Goal: Task Accomplishment & Management: Use online tool/utility

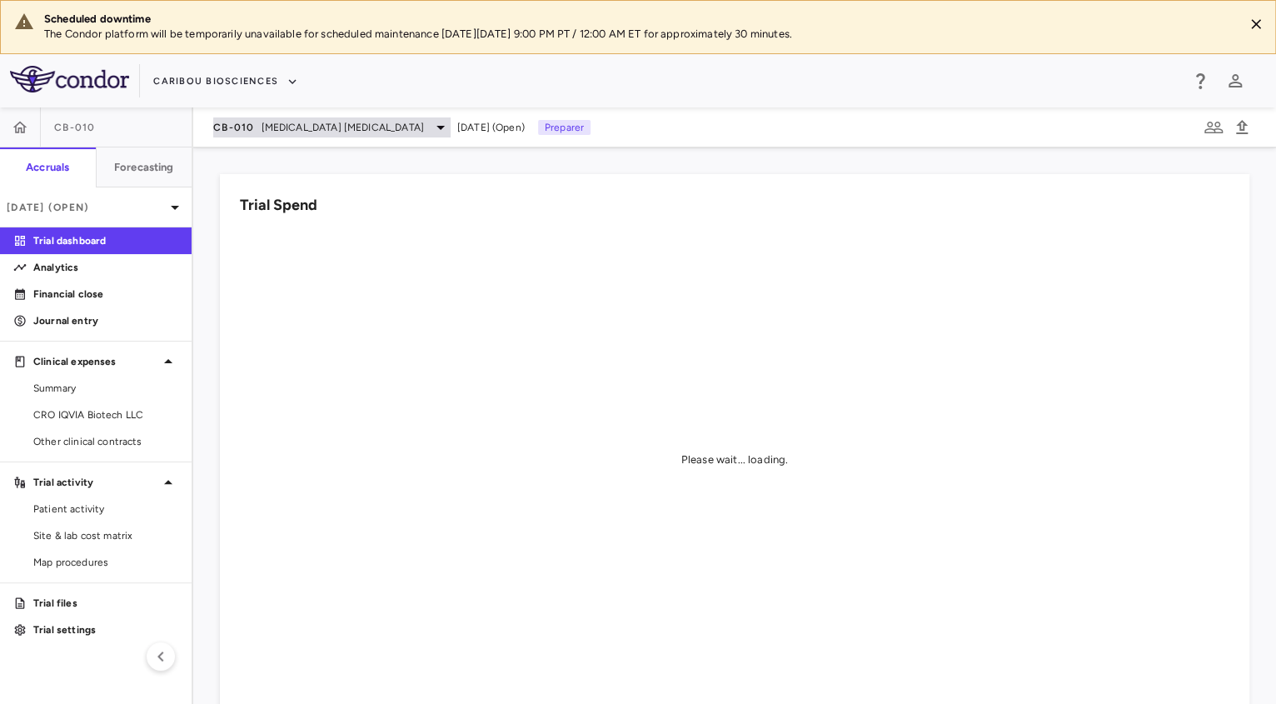
click at [343, 120] on span "[MEDICAL_DATA] [MEDICAL_DATA]" at bounding box center [343, 127] width 162 height 15
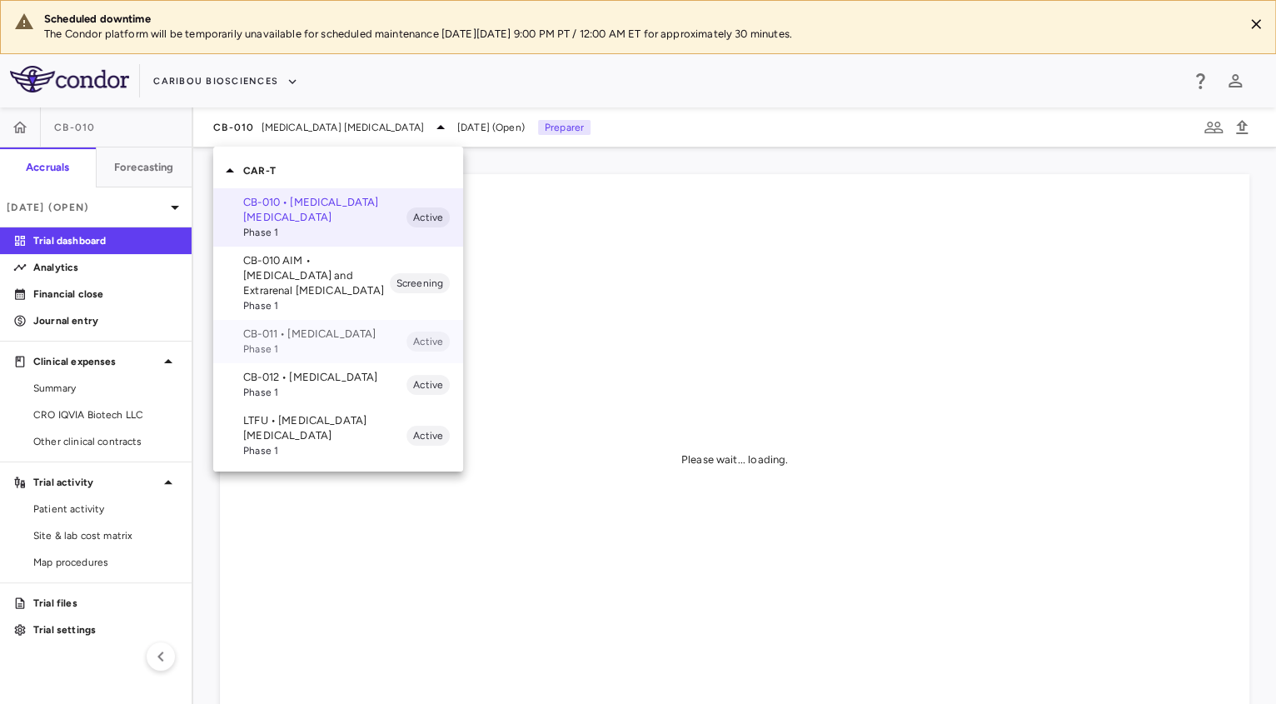
click at [298, 327] on p "CB-011 • Multiple Myeloma" at bounding box center [324, 333] width 163 height 15
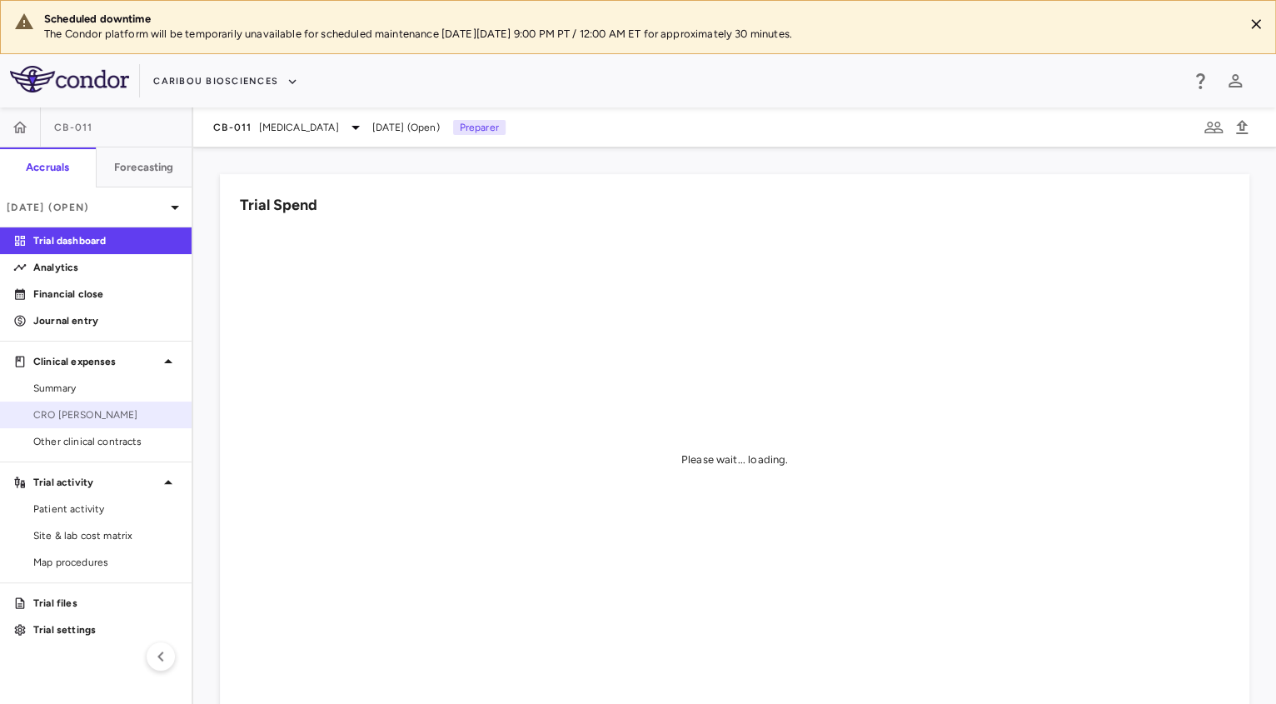
click at [99, 416] on span "CRO Kapadi" at bounding box center [105, 414] width 145 height 15
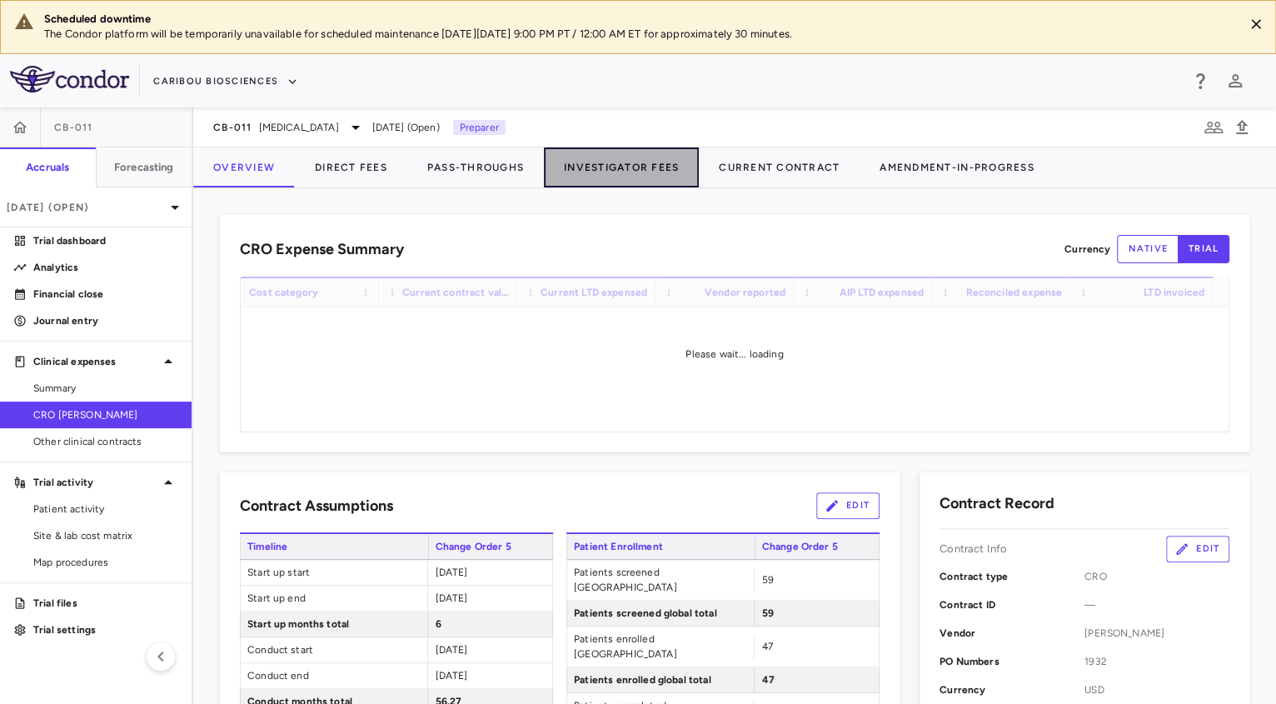
click at [598, 167] on button "Investigator Fees" at bounding box center [621, 167] width 155 height 40
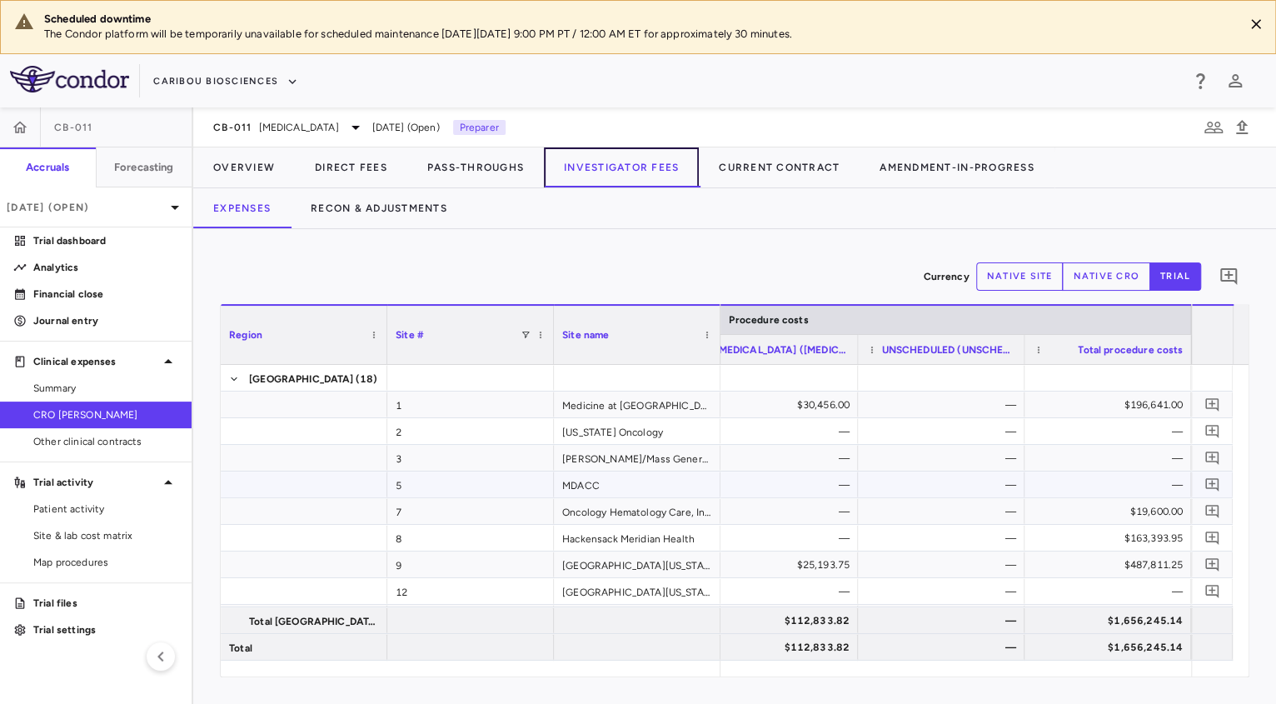
scroll to position [262, 0]
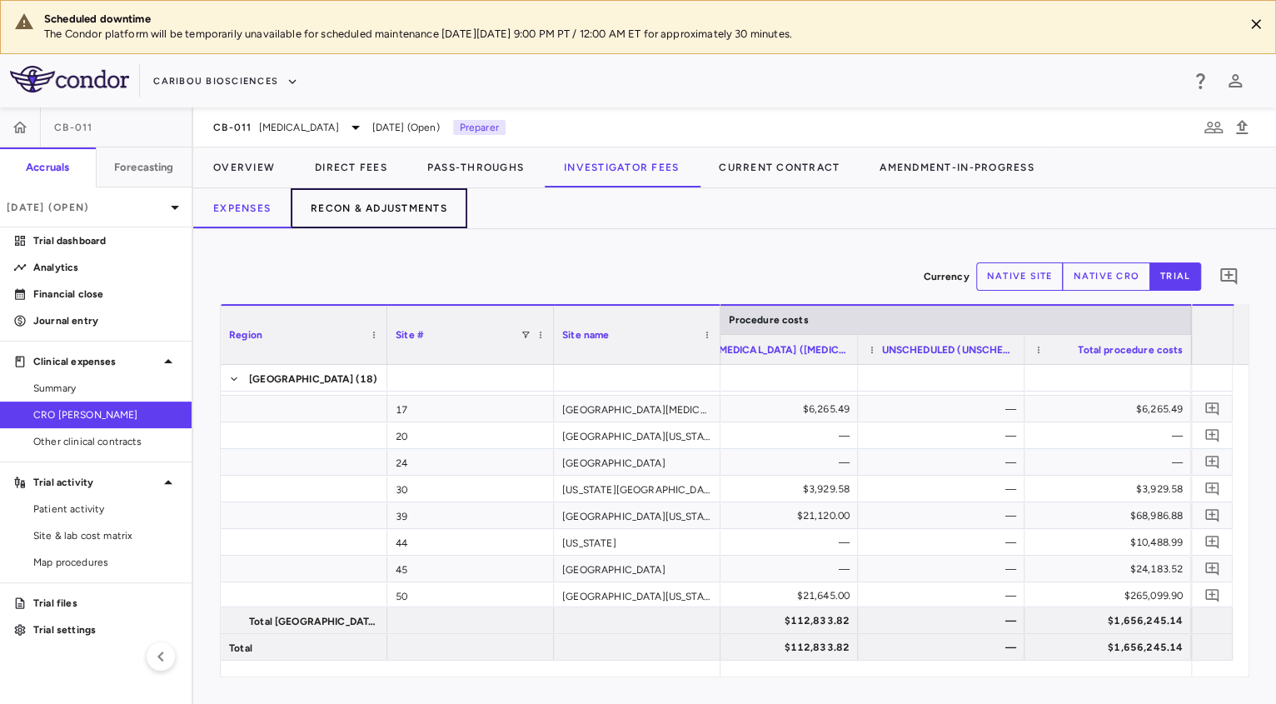
click at [411, 212] on button "Recon & Adjustments" at bounding box center [379, 208] width 177 height 40
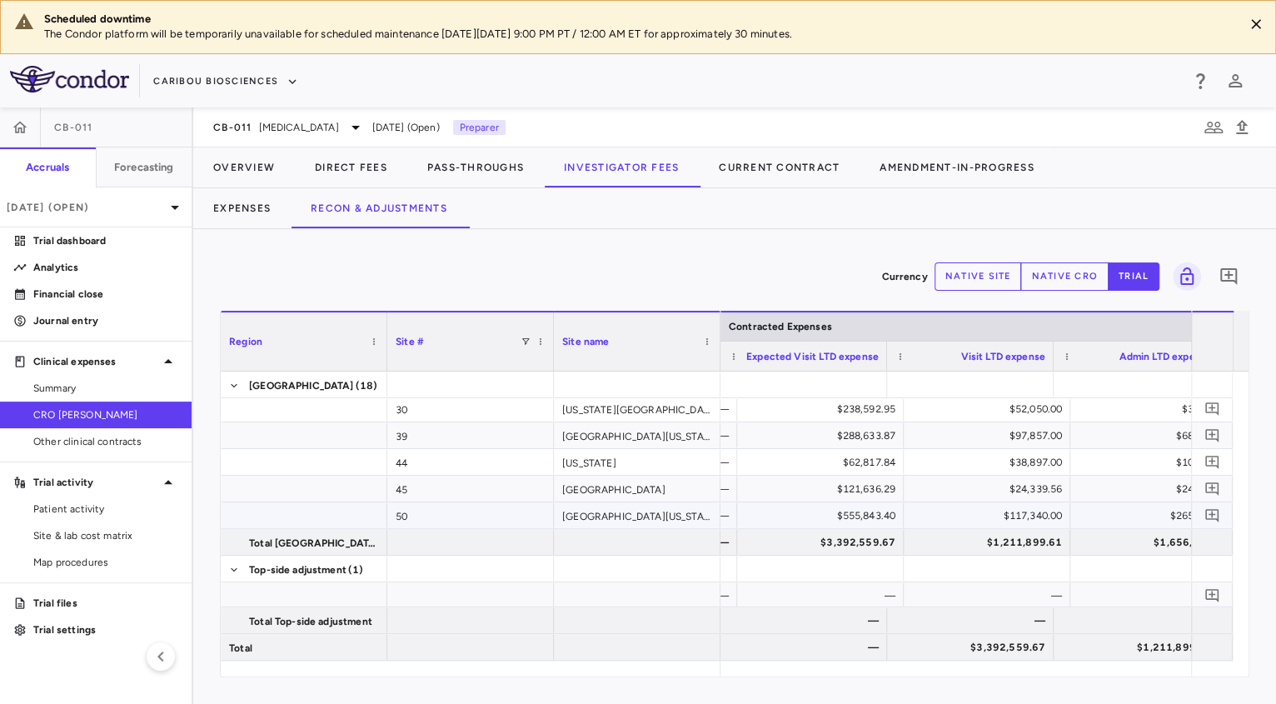
scroll to position [0, 150]
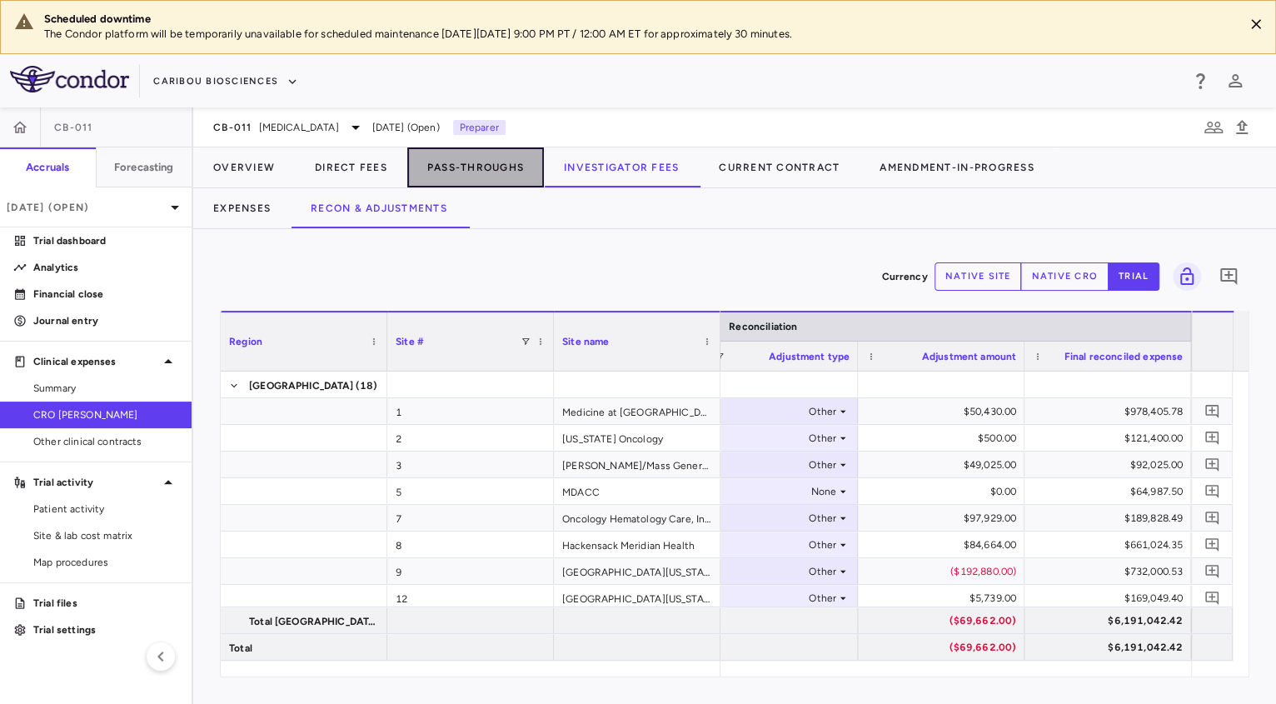
click at [451, 170] on button "Pass-Throughs" at bounding box center [475, 167] width 137 height 40
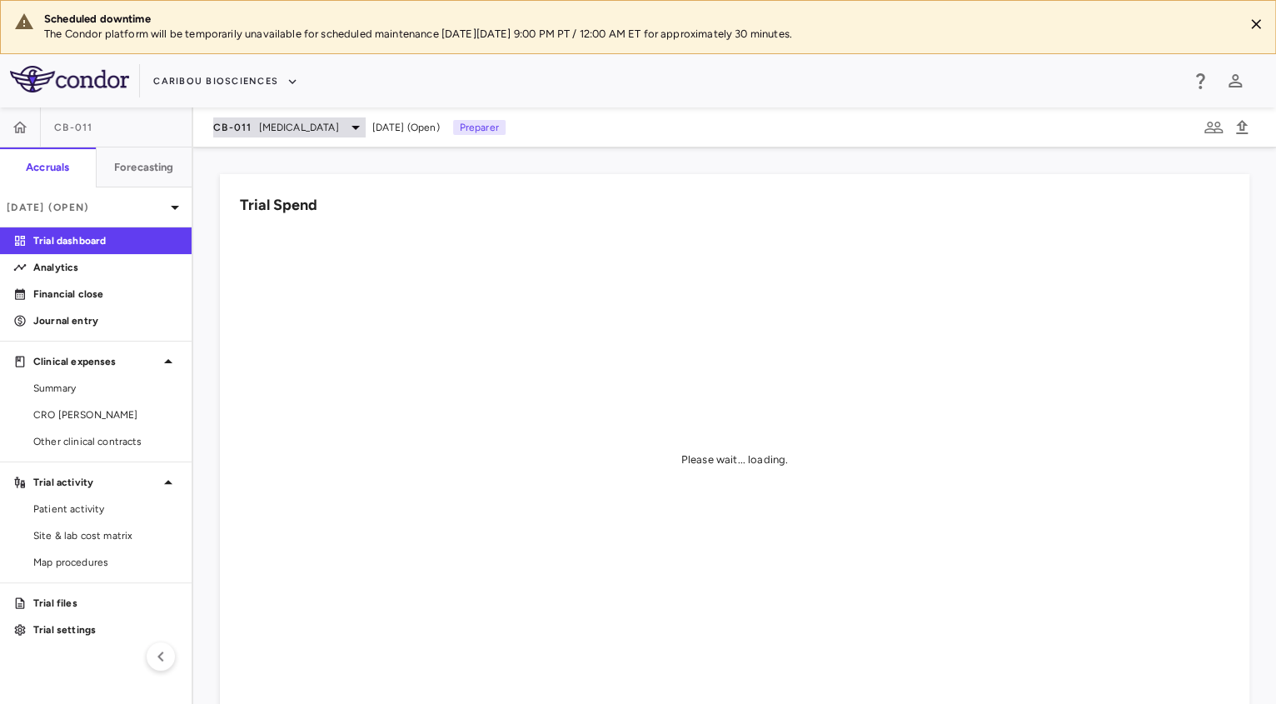
click at [313, 127] on span "Multiple Myeloma" at bounding box center [299, 127] width 80 height 15
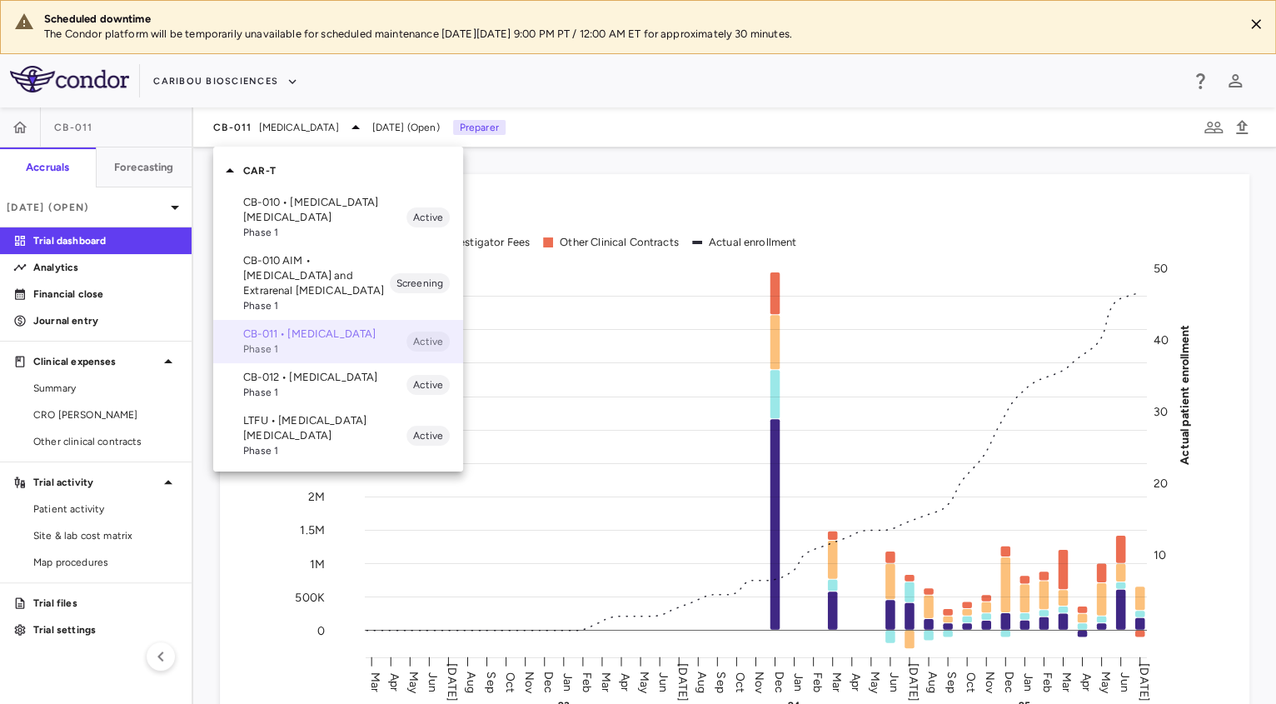
click at [318, 356] on span "Phase 1" at bounding box center [324, 348] width 163 height 15
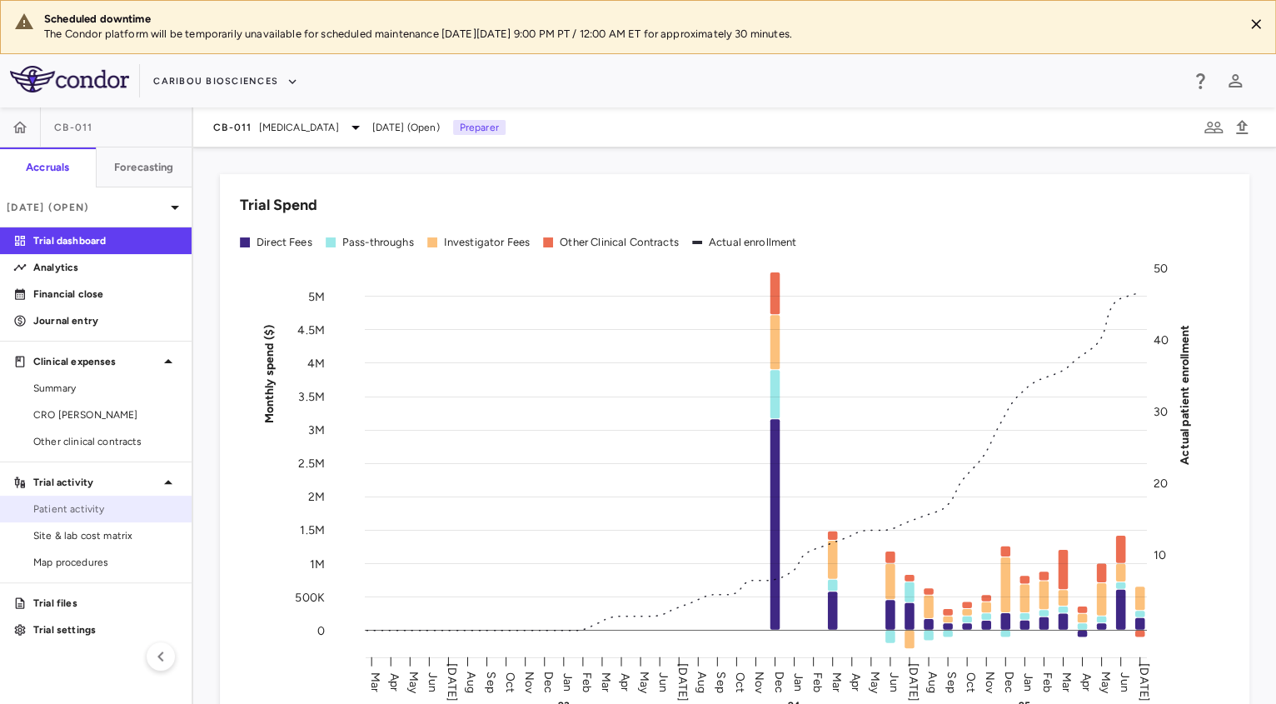
click at [94, 507] on span "Patient activity" at bounding box center [105, 508] width 145 height 15
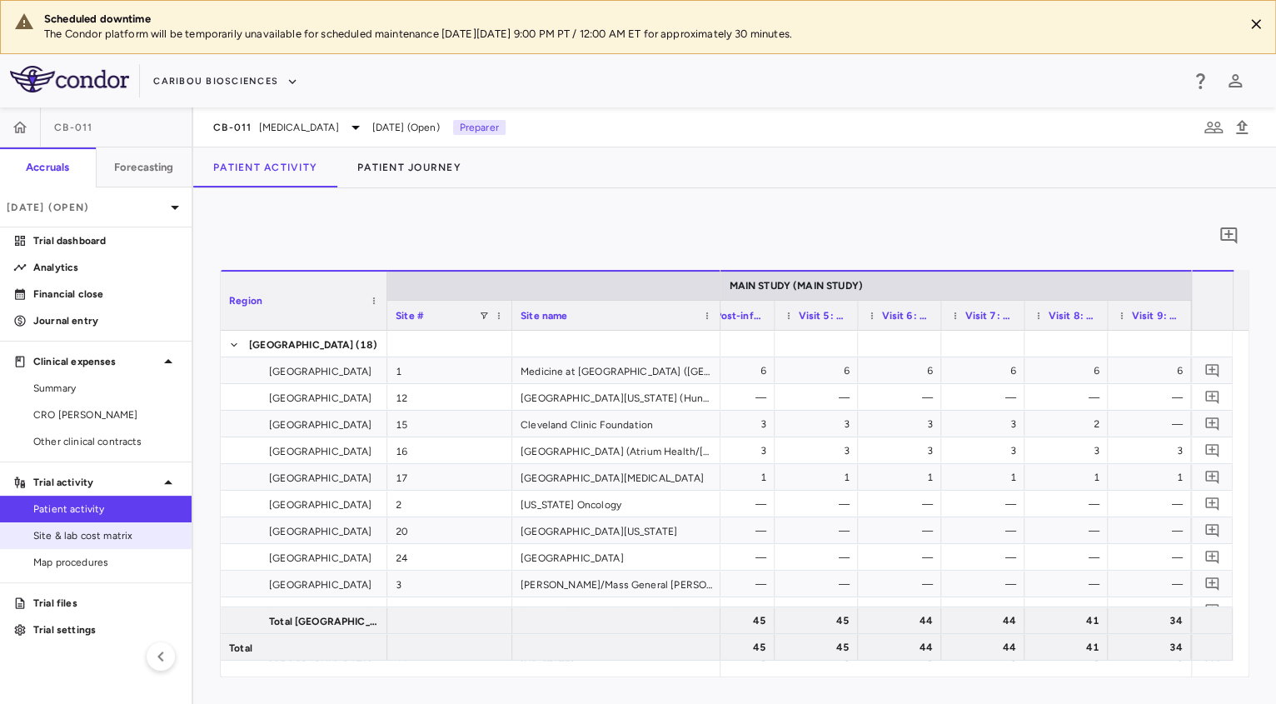
click at [110, 535] on span "Site & lab cost matrix" at bounding box center [105, 535] width 145 height 15
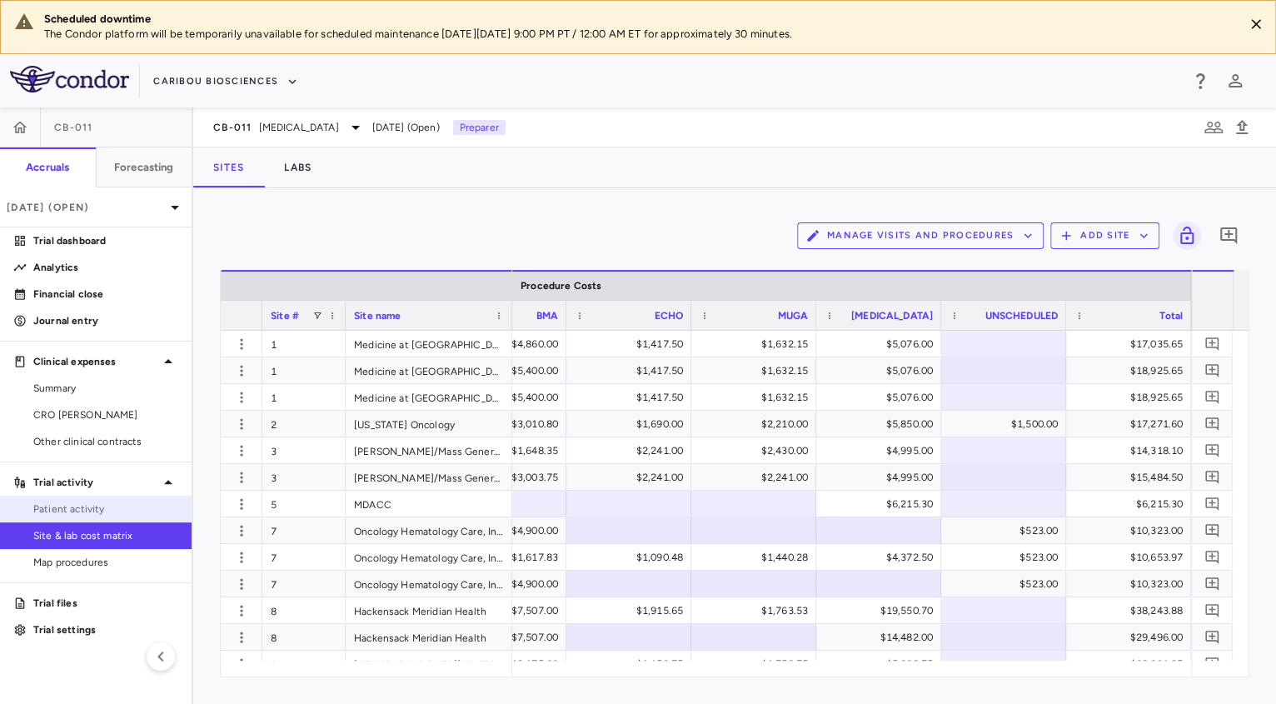
click at [125, 506] on span "Patient activity" at bounding box center [105, 508] width 145 height 15
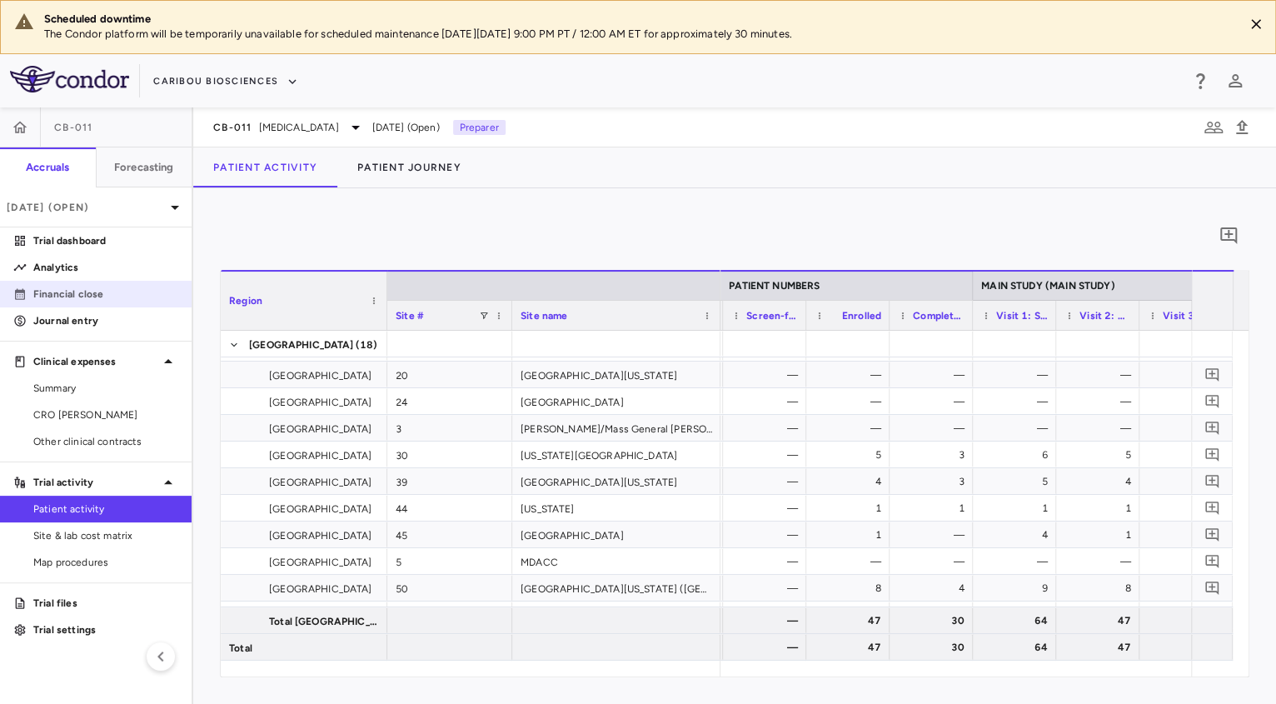
click at [105, 289] on p "Financial close" at bounding box center [105, 293] width 145 height 15
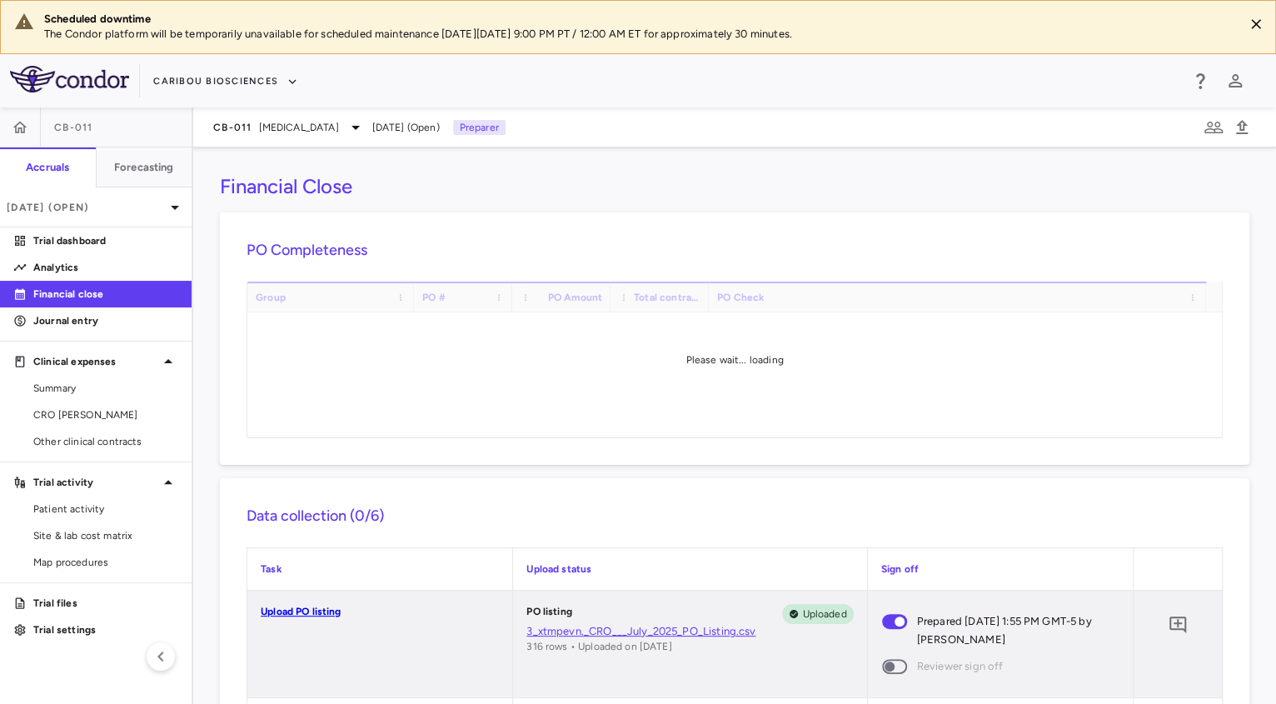
click at [136, 337] on aside "CB-011 Accruals Forecasting Jul 2025 (Open) Trial dashboard Analytics Financial…" at bounding box center [96, 405] width 193 height 596
click at [97, 326] on p "Journal entry" at bounding box center [105, 320] width 145 height 15
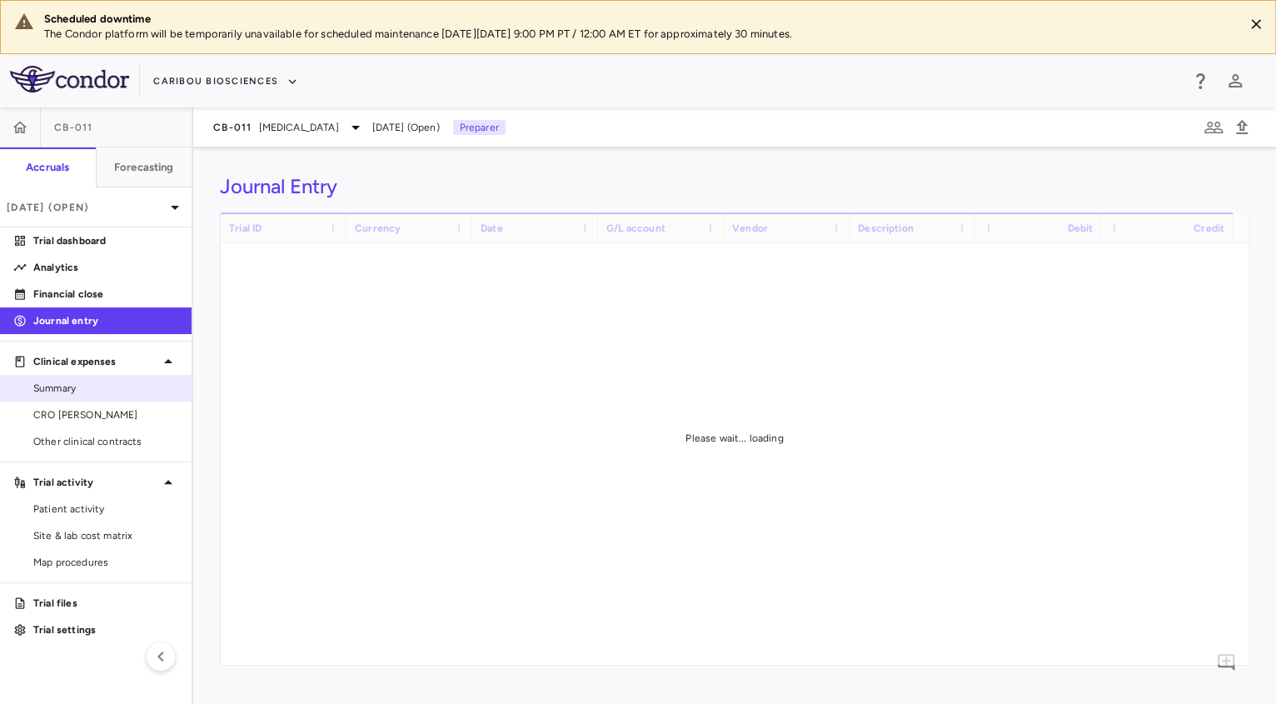
click at [80, 391] on span "Summary" at bounding box center [105, 388] width 145 height 15
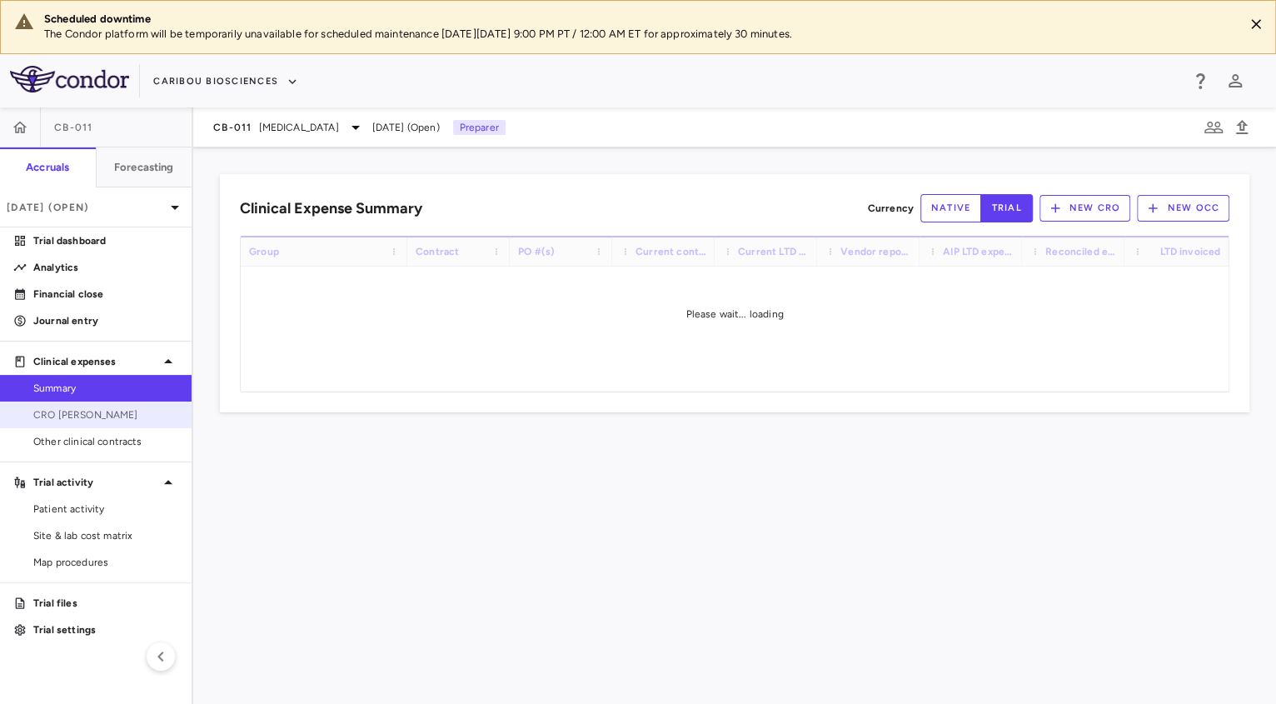
click at [123, 408] on span "CRO Kapadi" at bounding box center [105, 414] width 145 height 15
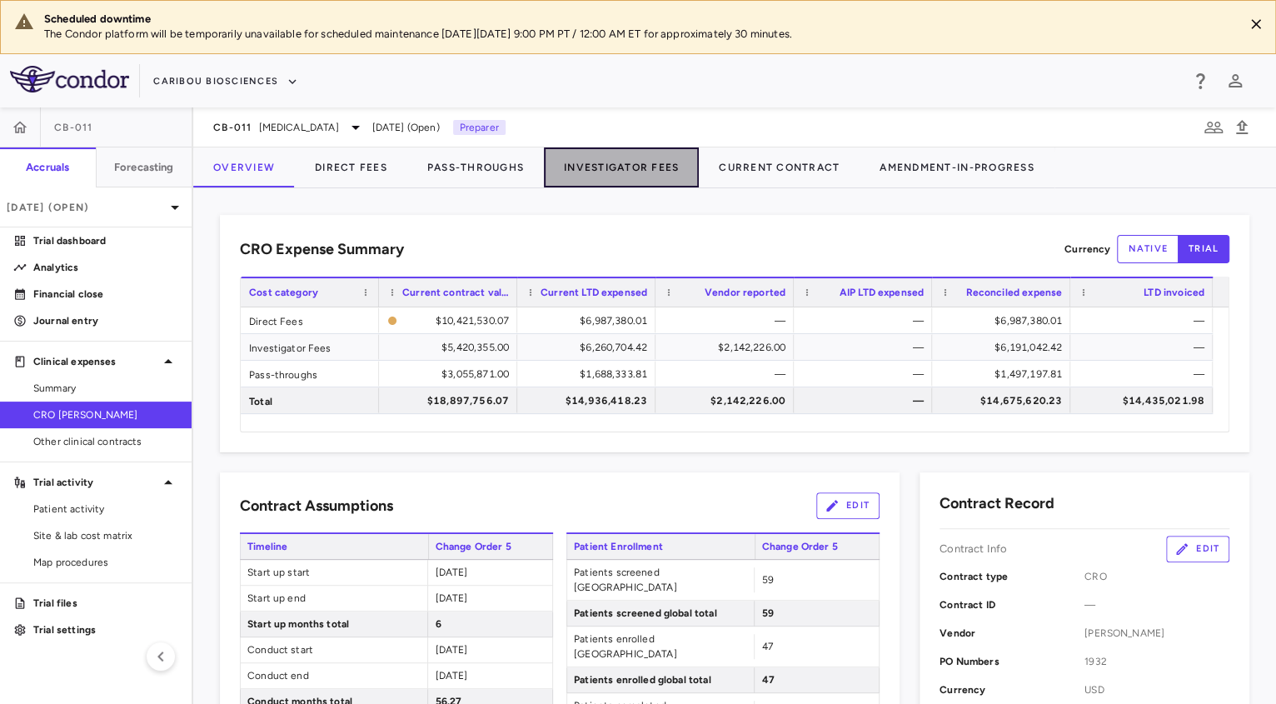
click at [601, 153] on button "Investigator Fees" at bounding box center [621, 167] width 155 height 40
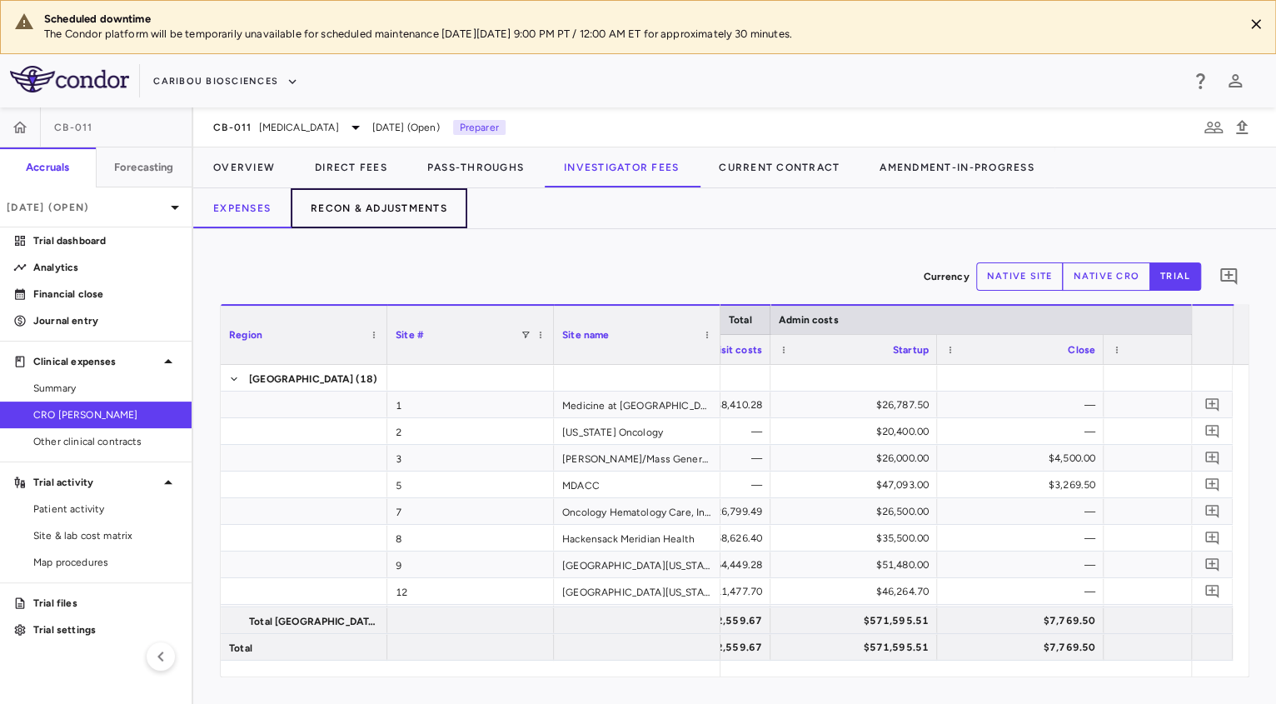
click at [432, 207] on button "Recon & Adjustments" at bounding box center [379, 208] width 177 height 40
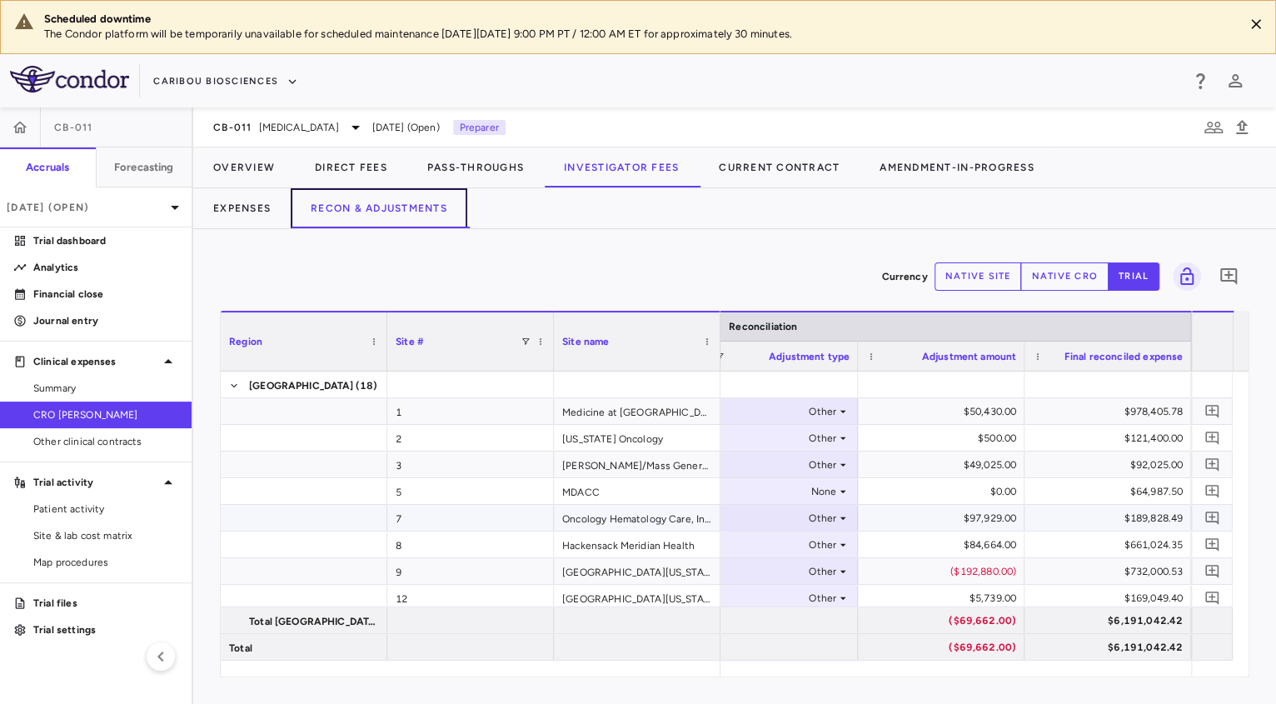
scroll to position [0, 1158]
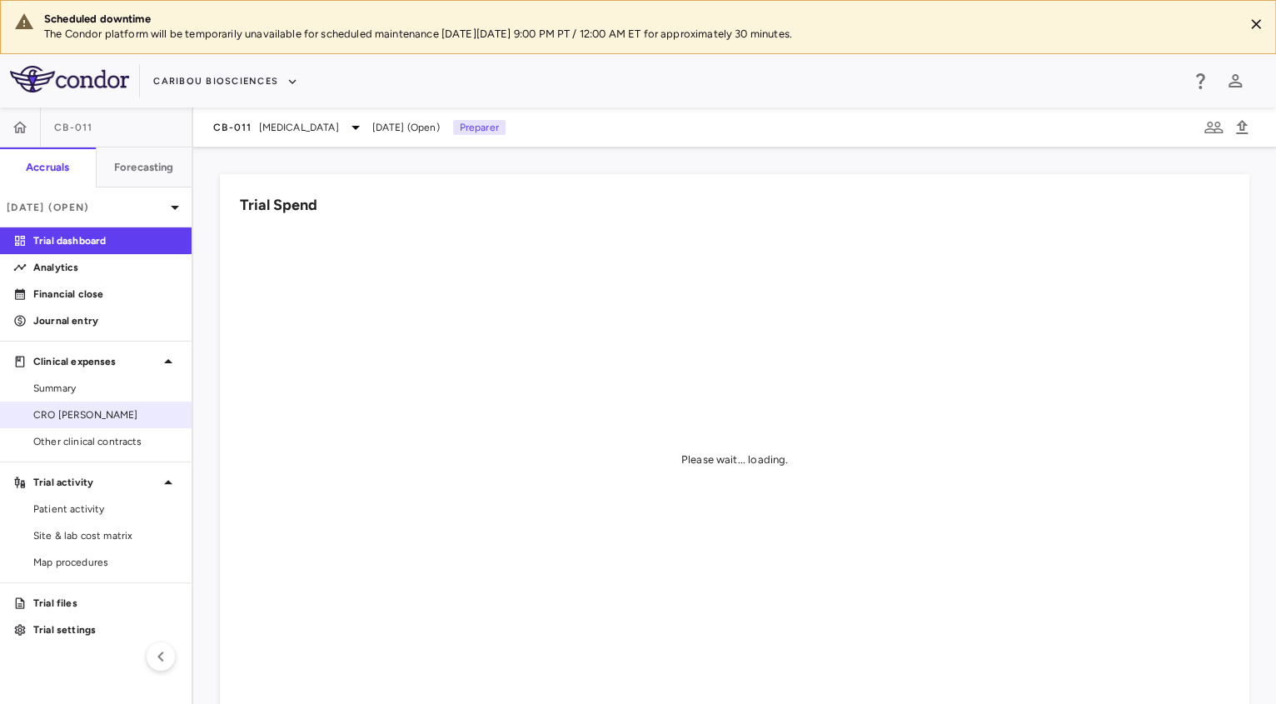
click at [78, 420] on span "CRO Kapadi" at bounding box center [105, 414] width 145 height 15
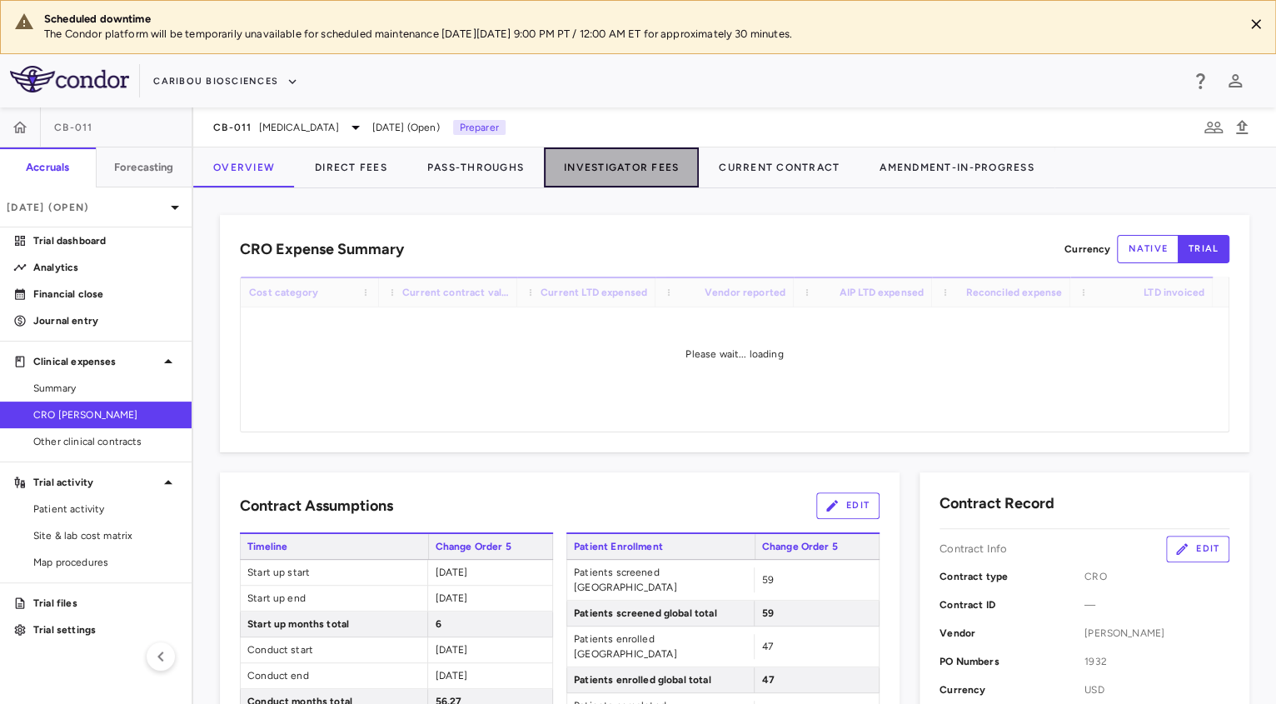
click at [622, 182] on button "Investigator Fees" at bounding box center [621, 167] width 155 height 40
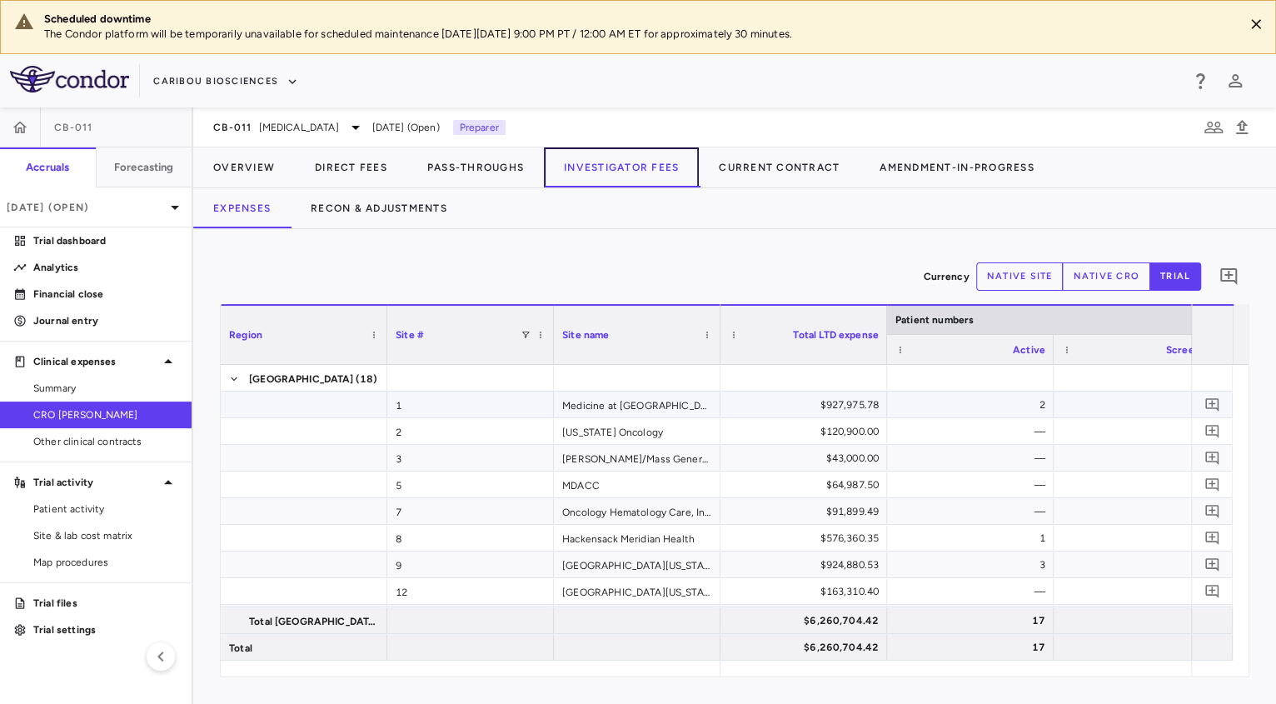
scroll to position [262, 0]
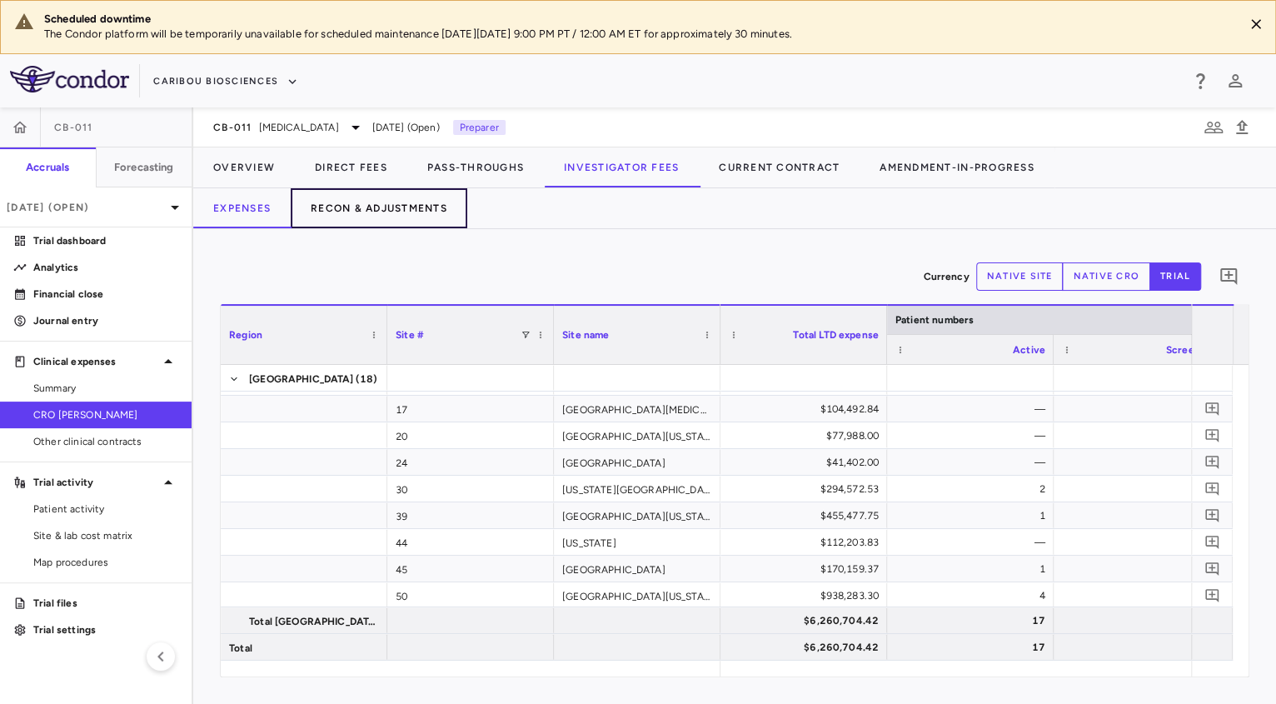
click at [406, 210] on button "Recon & Adjustments" at bounding box center [379, 208] width 177 height 40
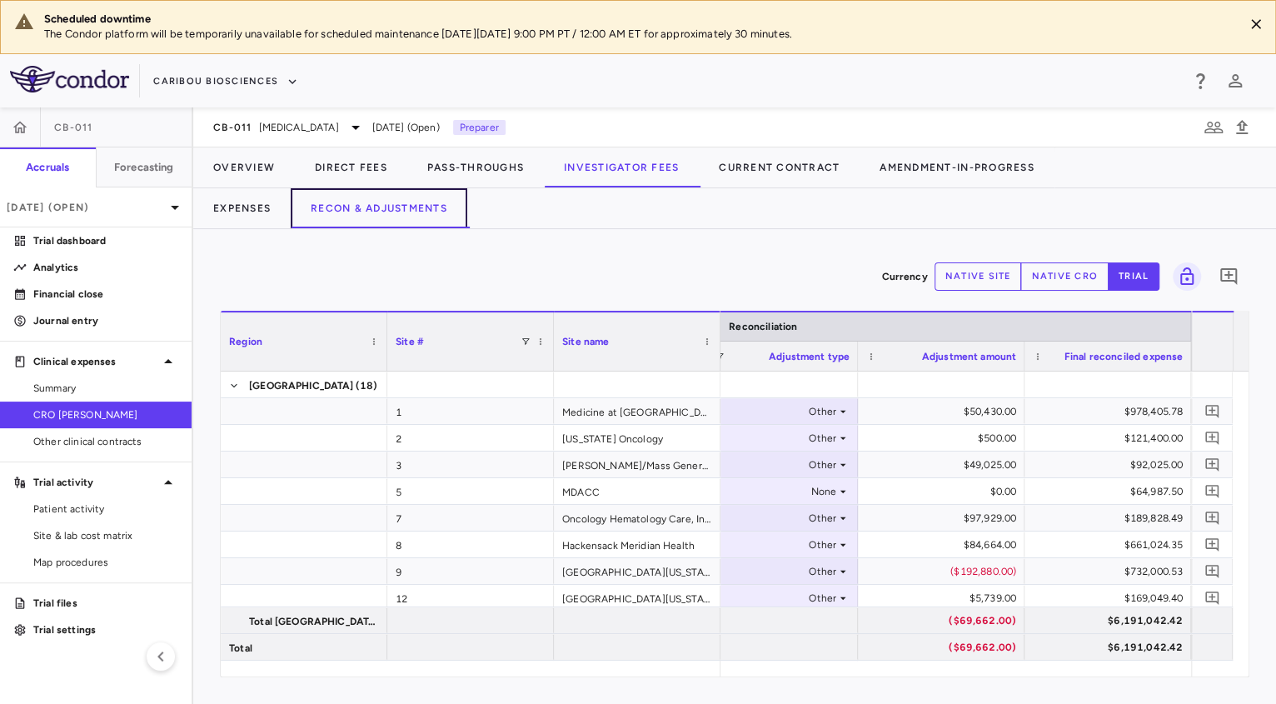
scroll to position [349, 0]
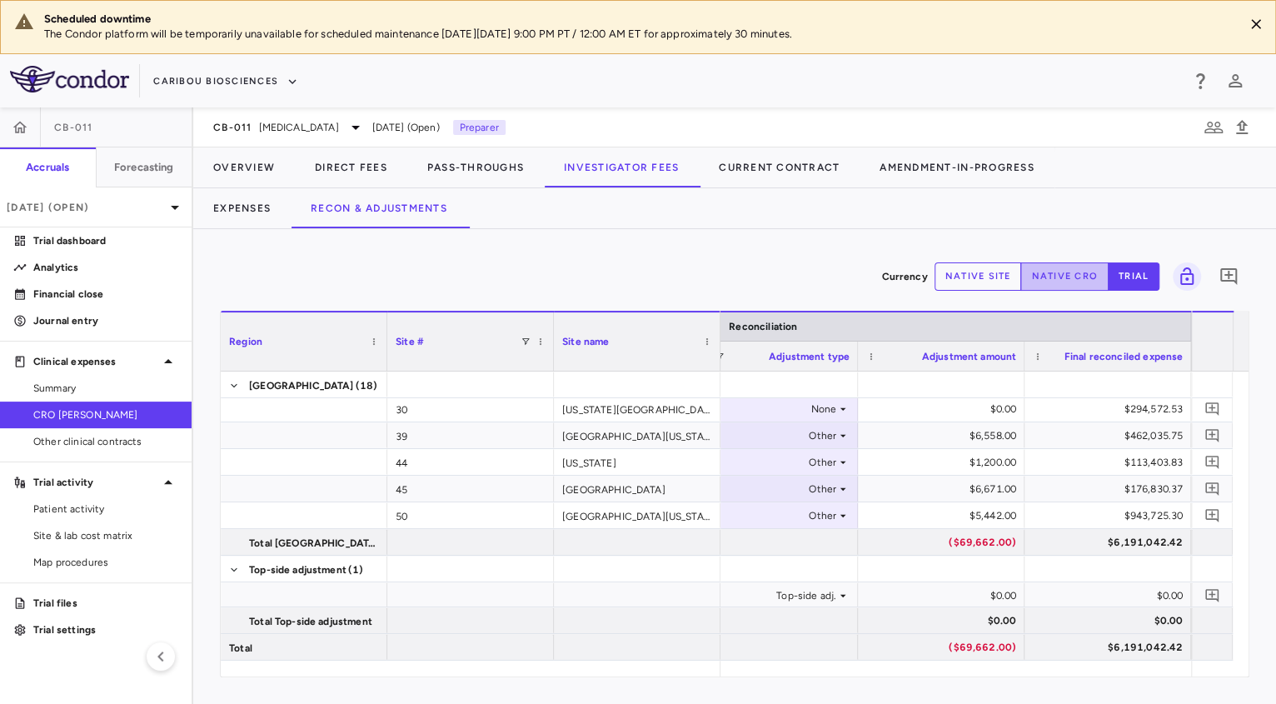
click at [1079, 267] on button "native cro" at bounding box center [1064, 276] width 88 height 28
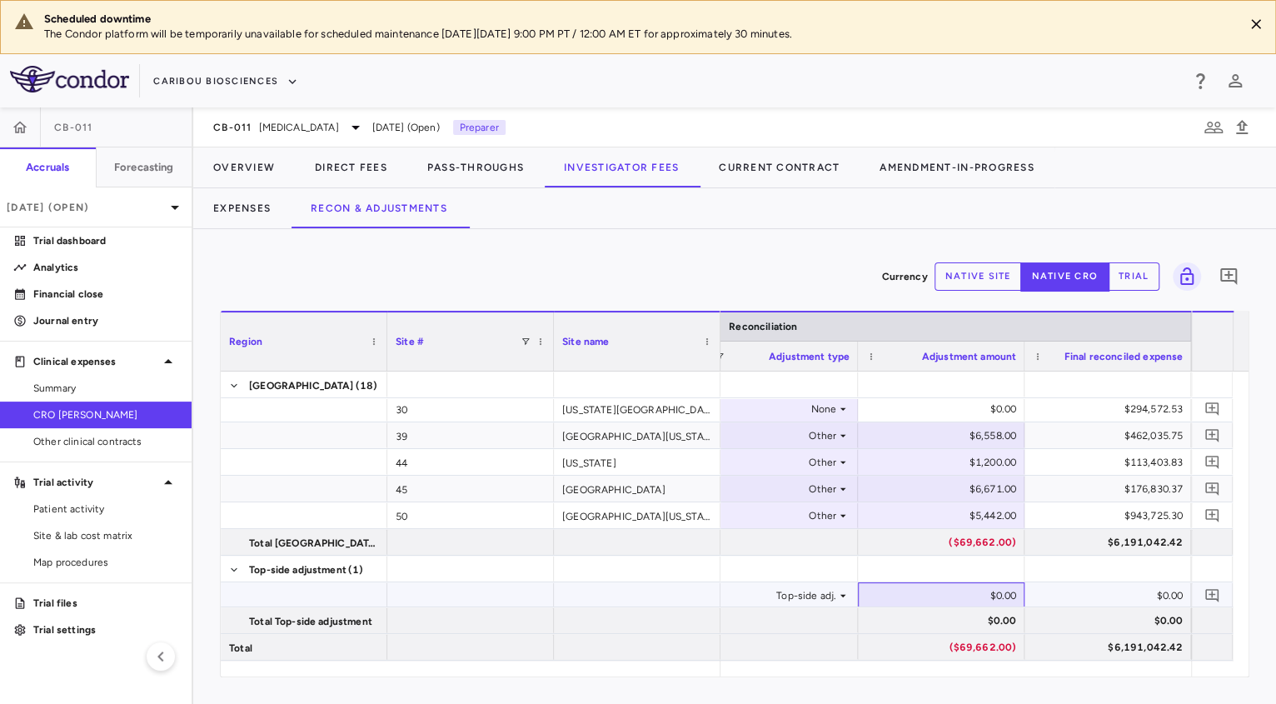
click at [970, 602] on div "$0.00" at bounding box center [944, 595] width 143 height 27
click at [970, 602] on input "number" at bounding box center [954, 596] width 140 height 27
paste input "*********"
click at [934, 590] on input "*********" at bounding box center [954, 596] width 140 height 27
type input "**********"
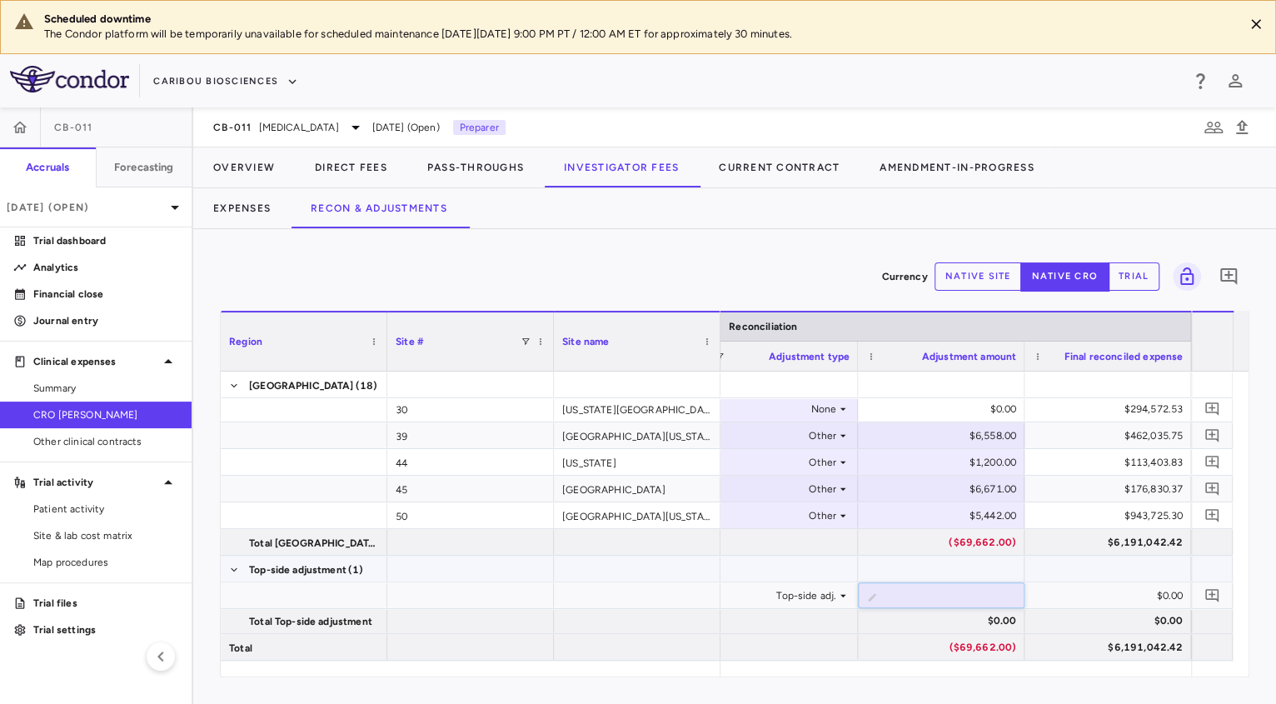
click at [626, 582] on div at bounding box center [637, 595] width 167 height 26
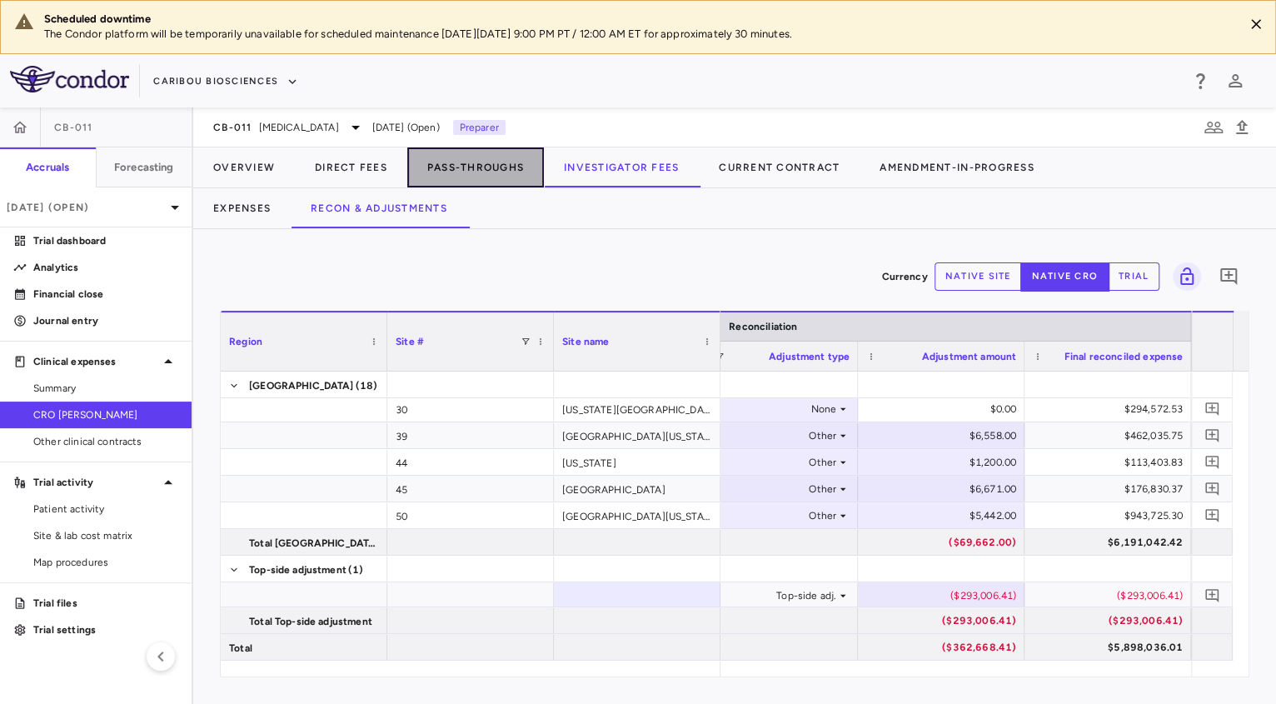
click at [518, 171] on button "Pass-Throughs" at bounding box center [475, 167] width 137 height 40
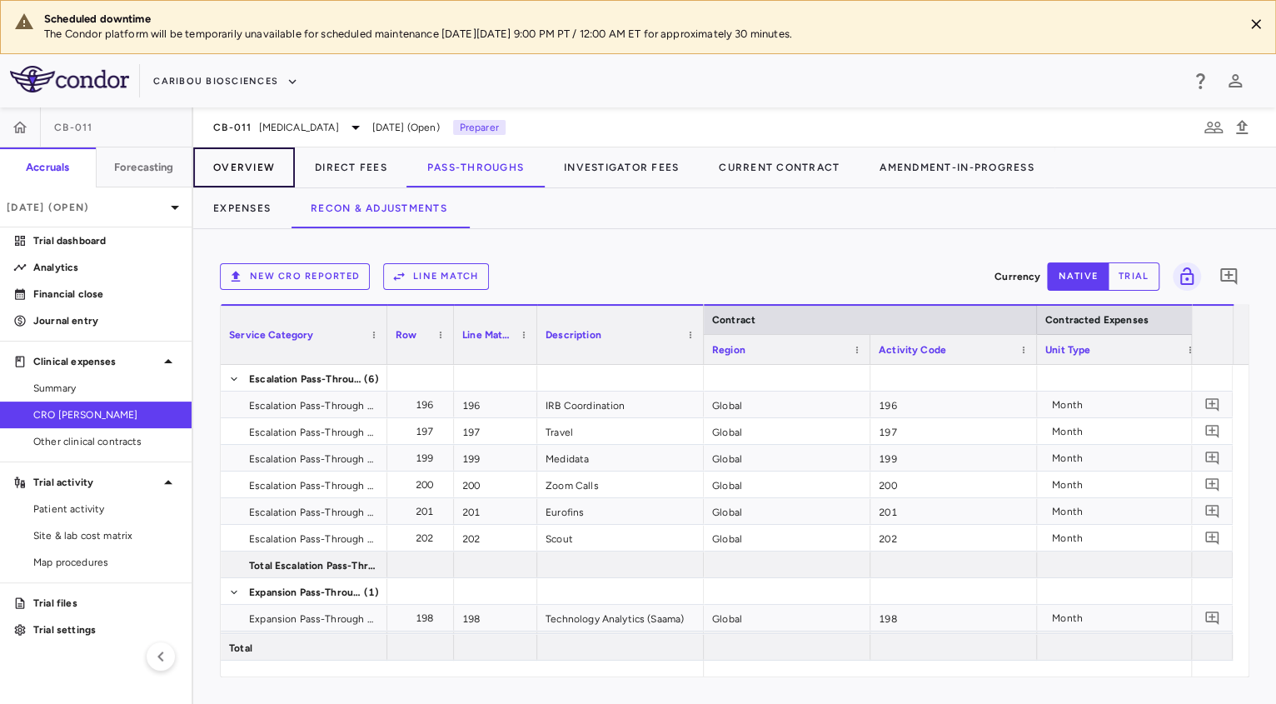
click at [228, 158] on button "Overview" at bounding box center [244, 167] width 102 height 40
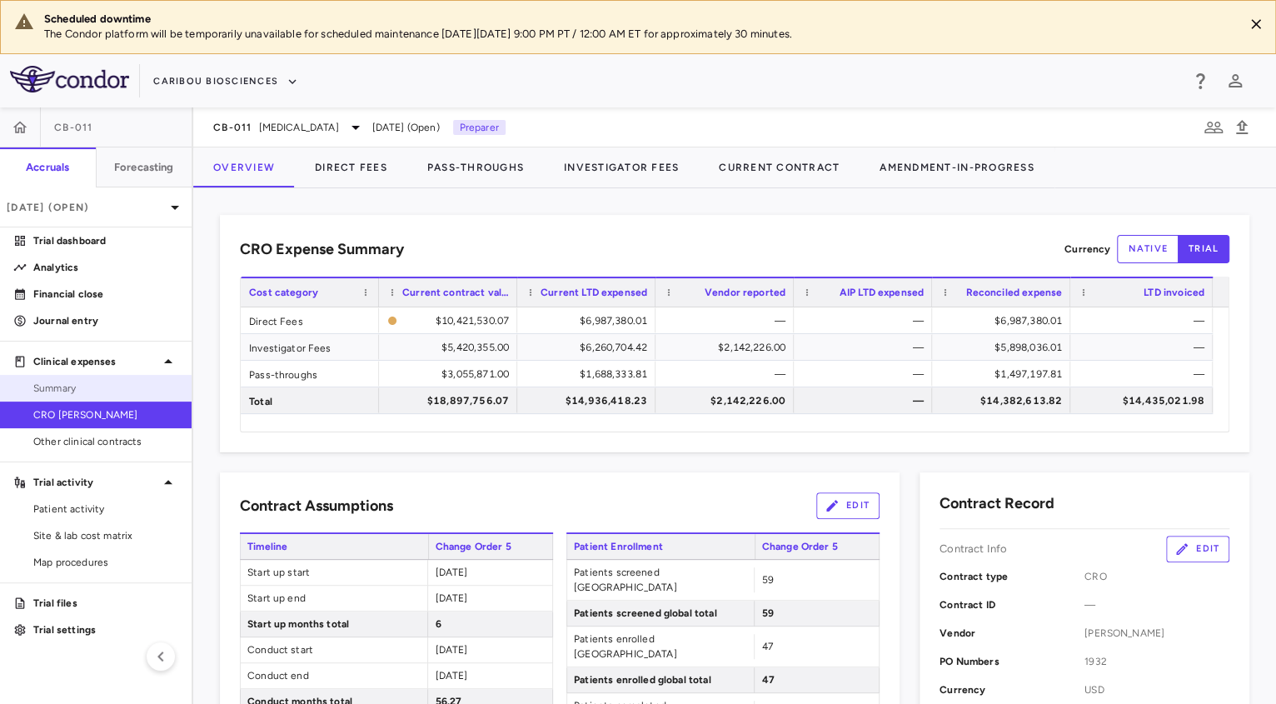
click at [85, 381] on span "Summary" at bounding box center [105, 388] width 145 height 15
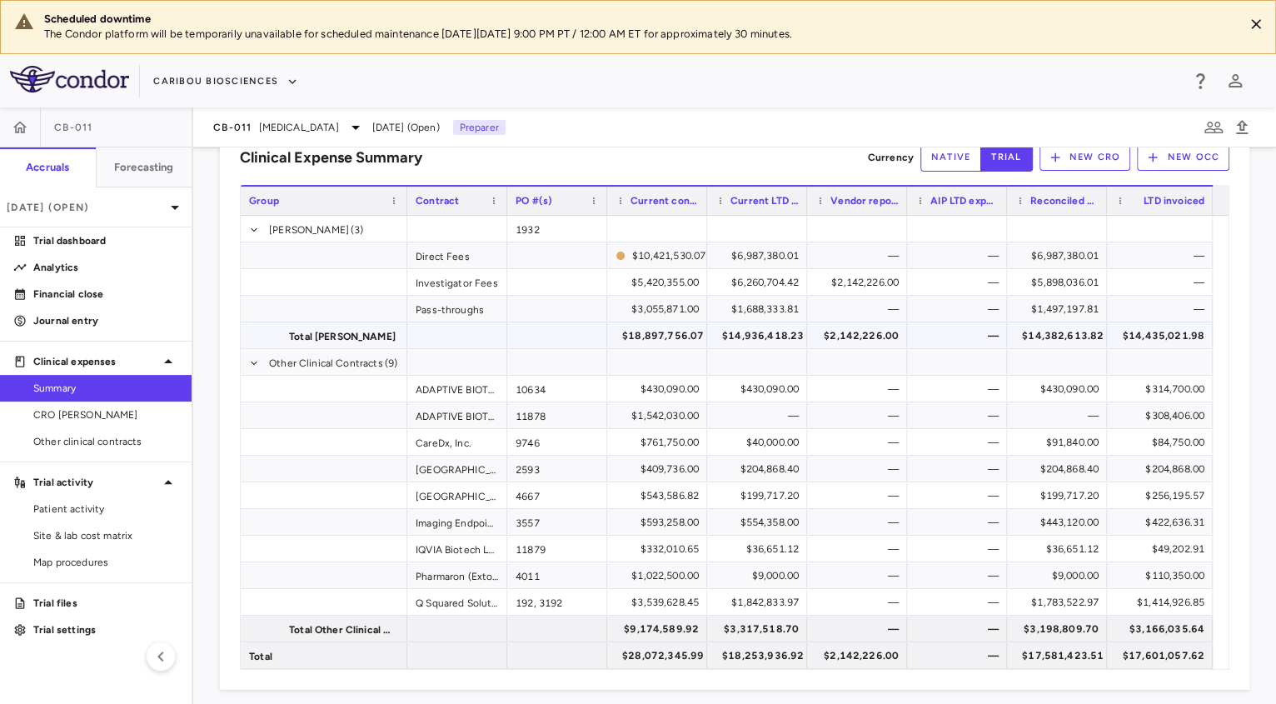
scroll to position [47, 0]
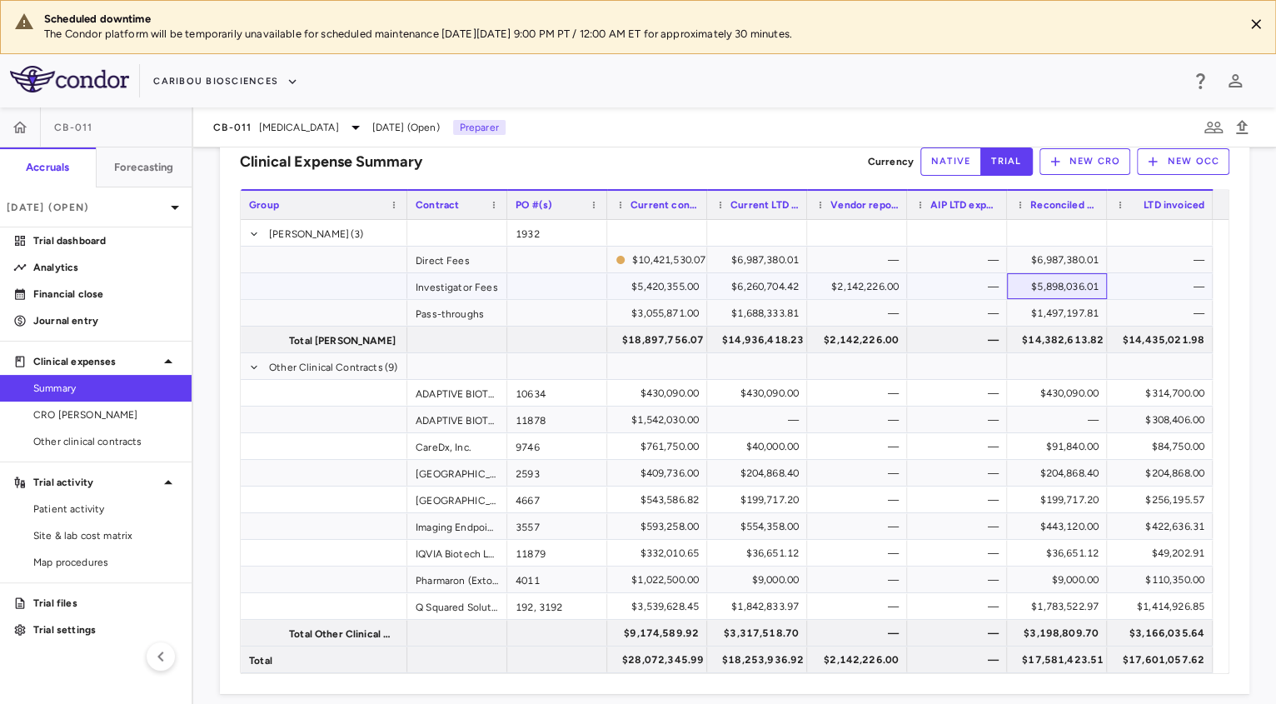
click at [1055, 280] on div "$5,898,036.01" at bounding box center [1060, 286] width 77 height 27
click at [1078, 281] on div "$5,898,036.01" at bounding box center [1060, 286] width 77 height 27
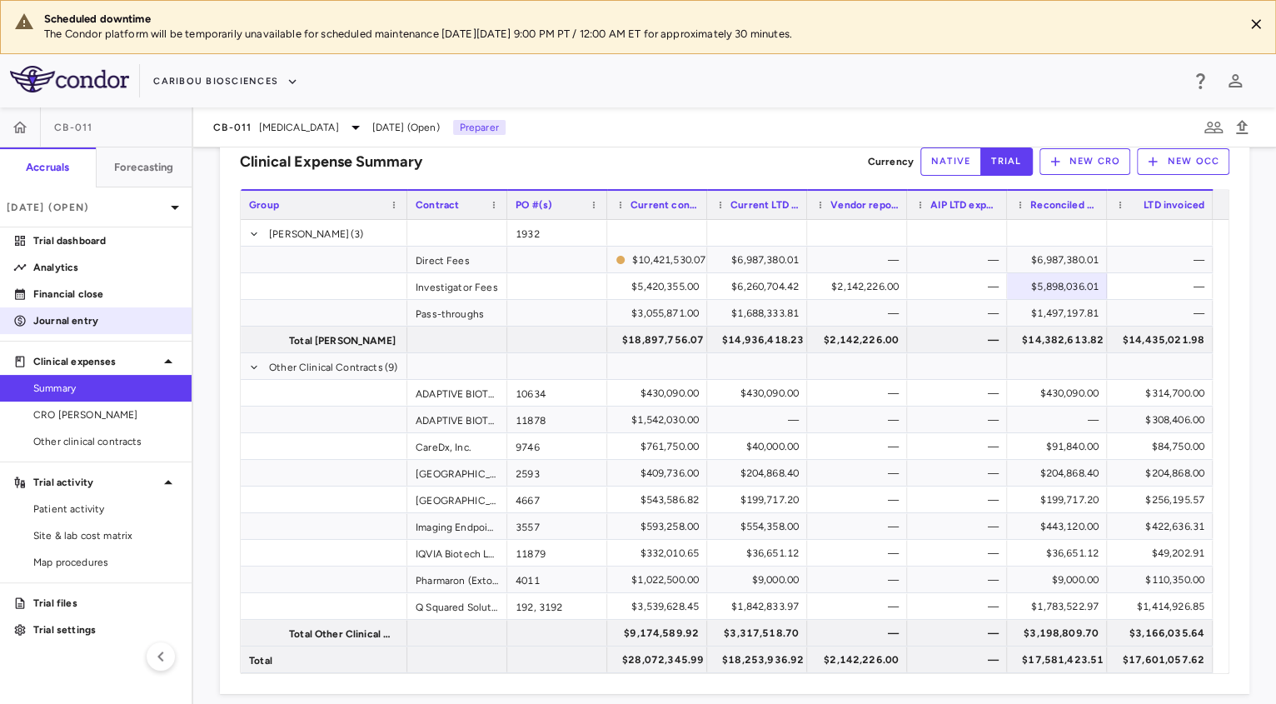
click at [56, 324] on p "Journal entry" at bounding box center [105, 320] width 145 height 15
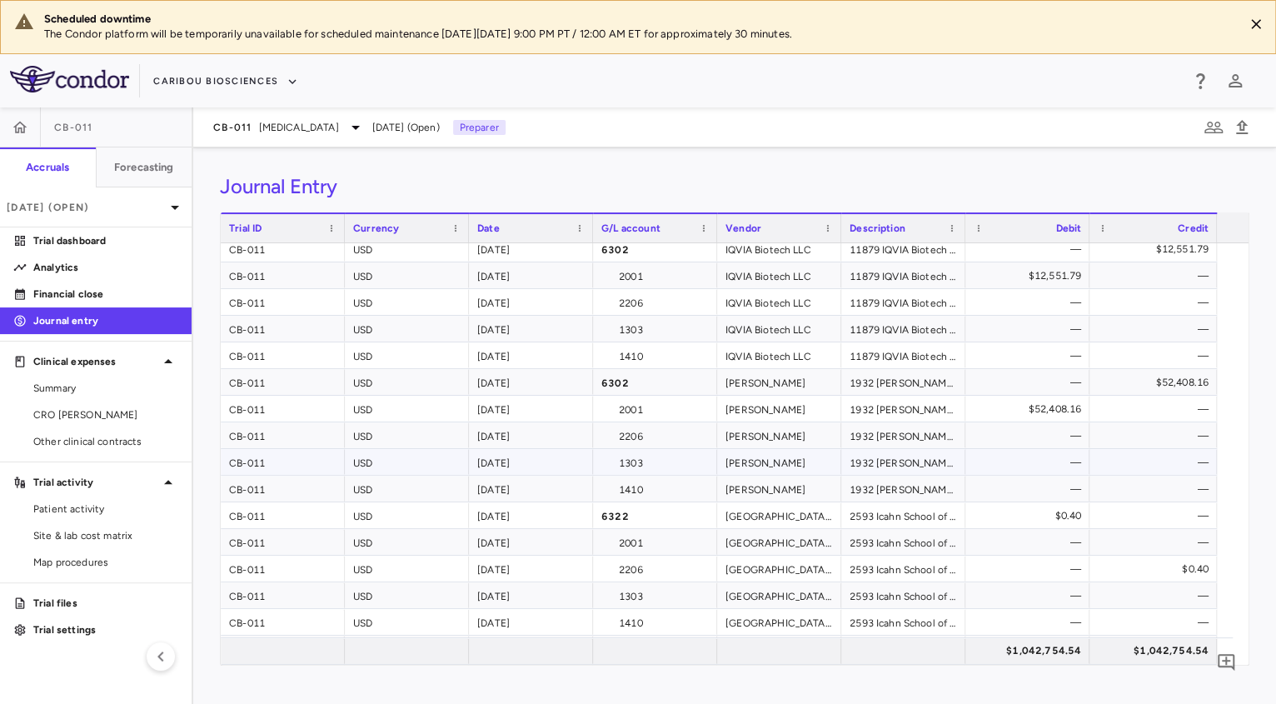
scroll to position [280, 0]
